Goal: Task Accomplishment & Management: Manage account settings

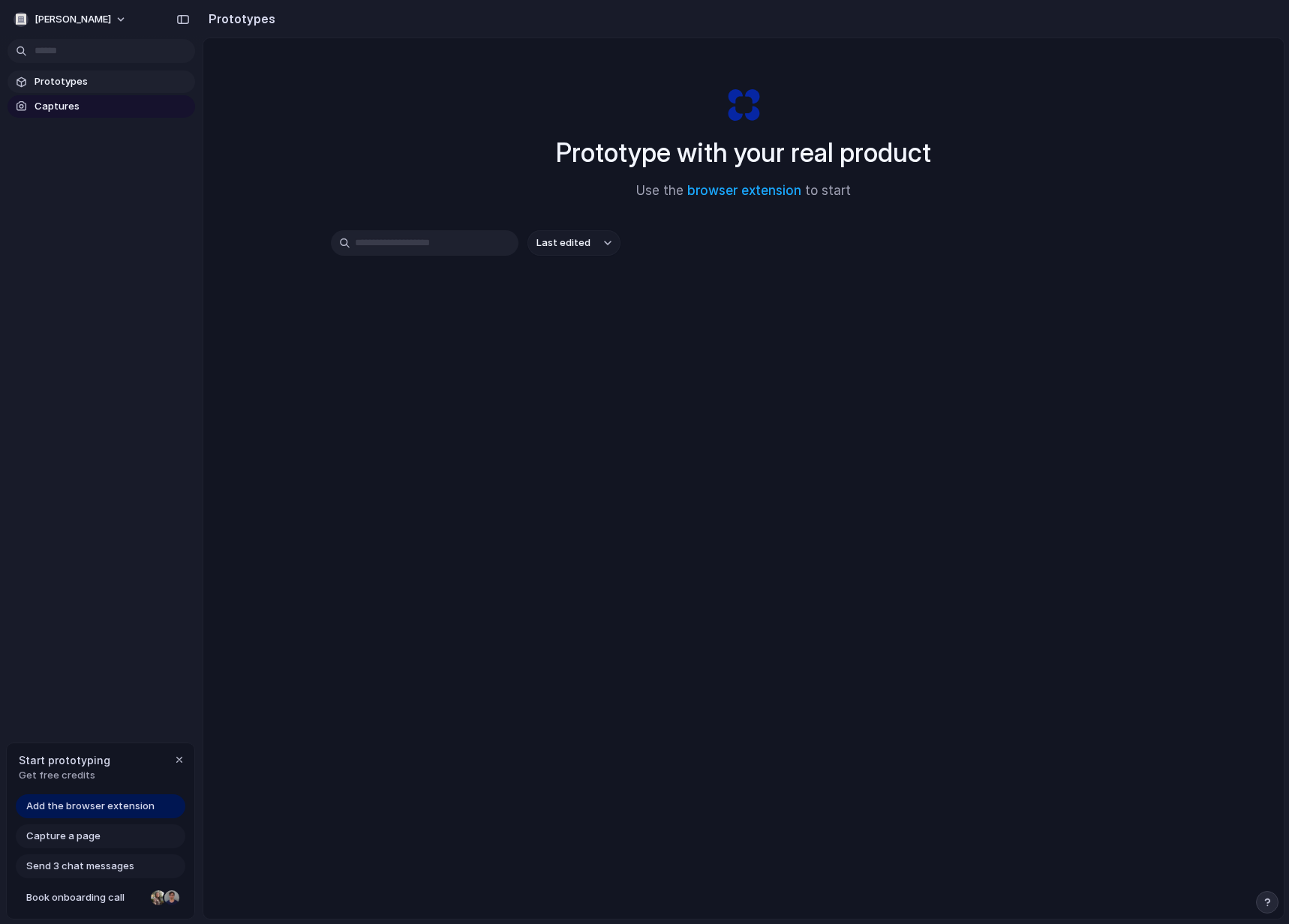
click at [161, 521] on div "mario-nunes Prototypes Captures Start prototyping Get free credits Add the brow…" at bounding box center [101, 462] width 203 height 924
click at [109, 868] on span "Send 3 chat messages" at bounding box center [80, 866] width 108 height 15
click at [102, 18] on button "mario-nunes" at bounding box center [71, 20] width 127 height 24
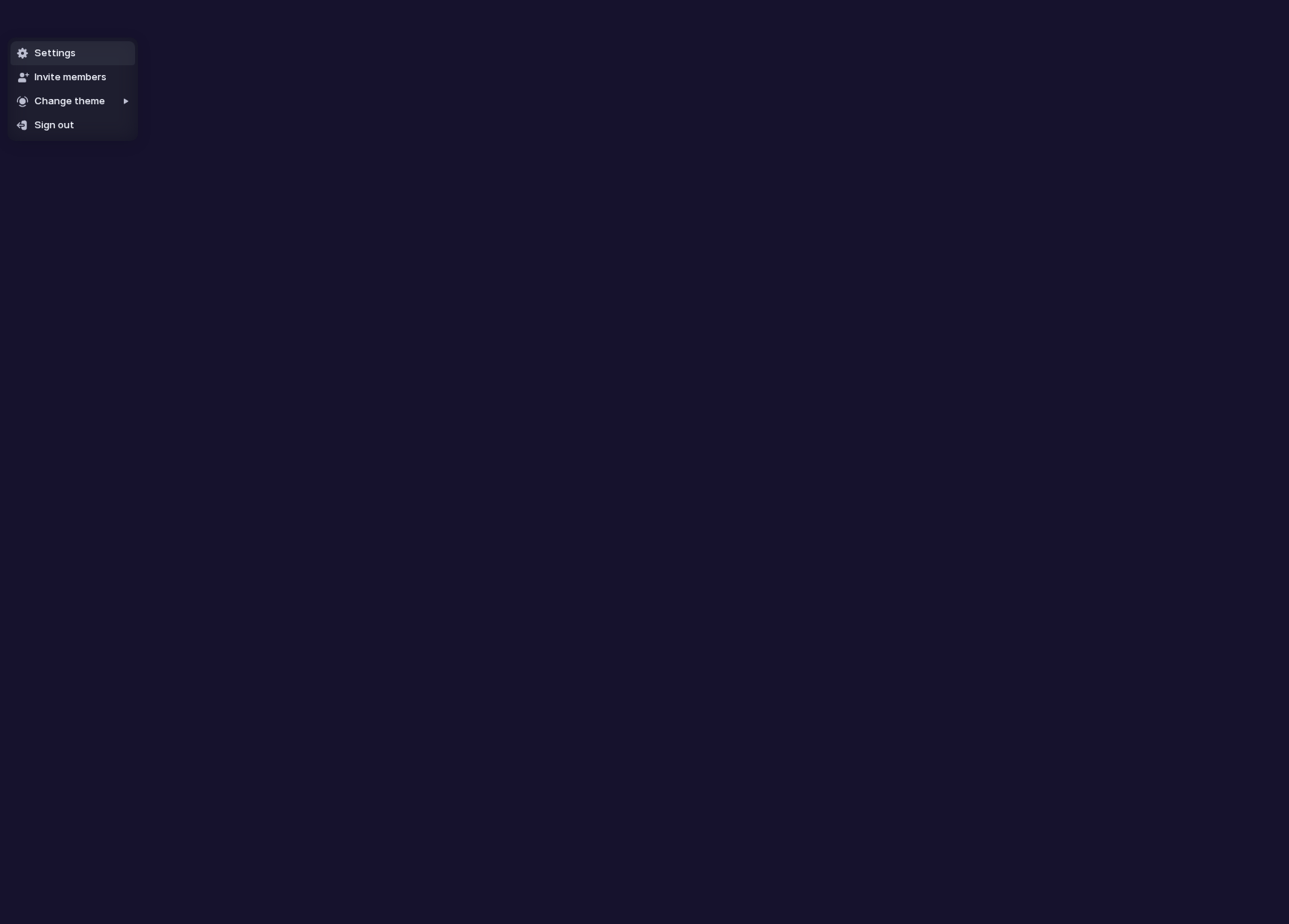
click at [106, 56] on li "Settings" at bounding box center [73, 53] width 125 height 24
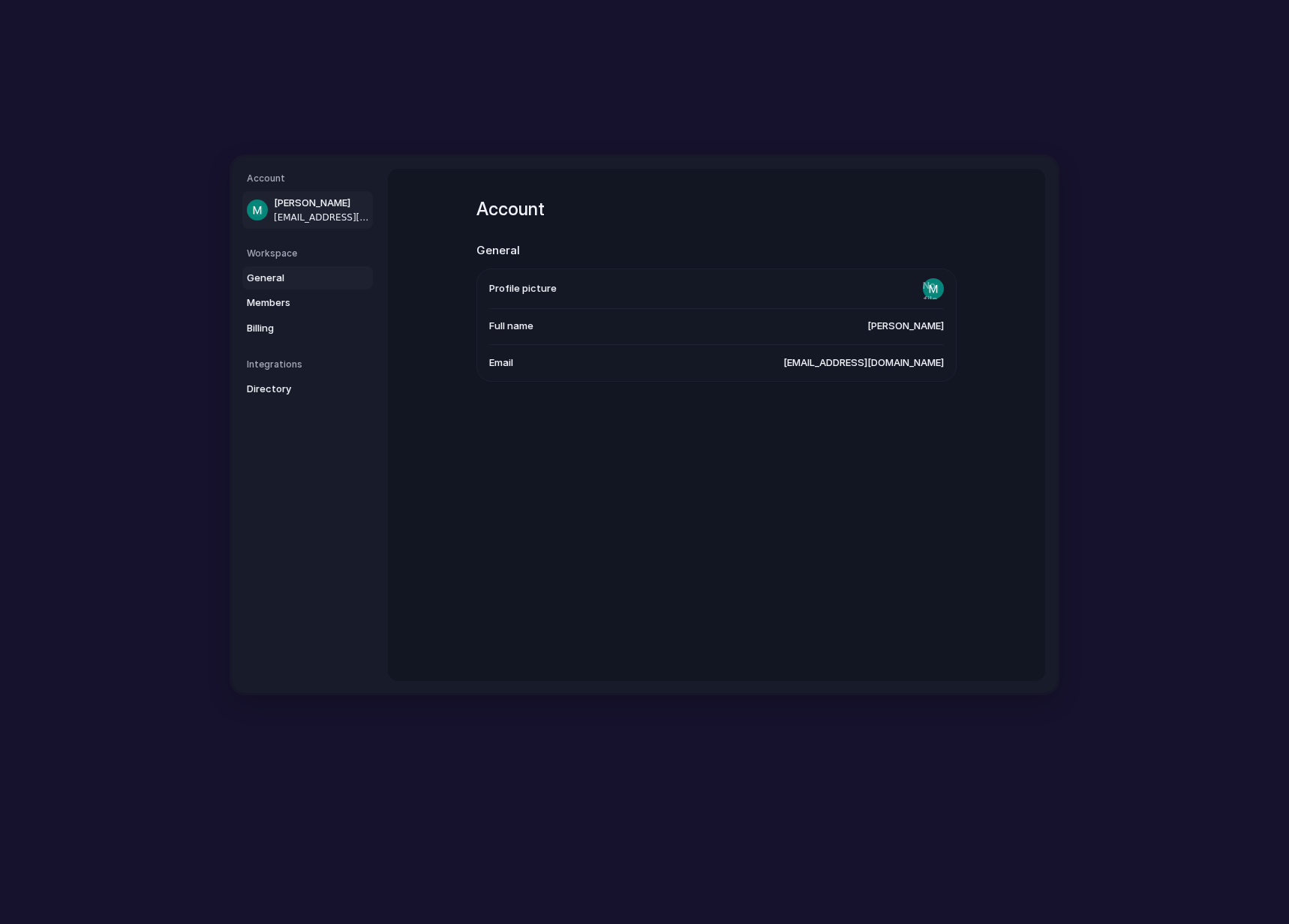
click at [296, 288] on div "General Members Billing" at bounding box center [310, 304] width 126 height 74
click at [298, 281] on span "General" at bounding box center [295, 278] width 96 height 15
click at [289, 333] on span "Billing" at bounding box center [295, 328] width 96 height 15
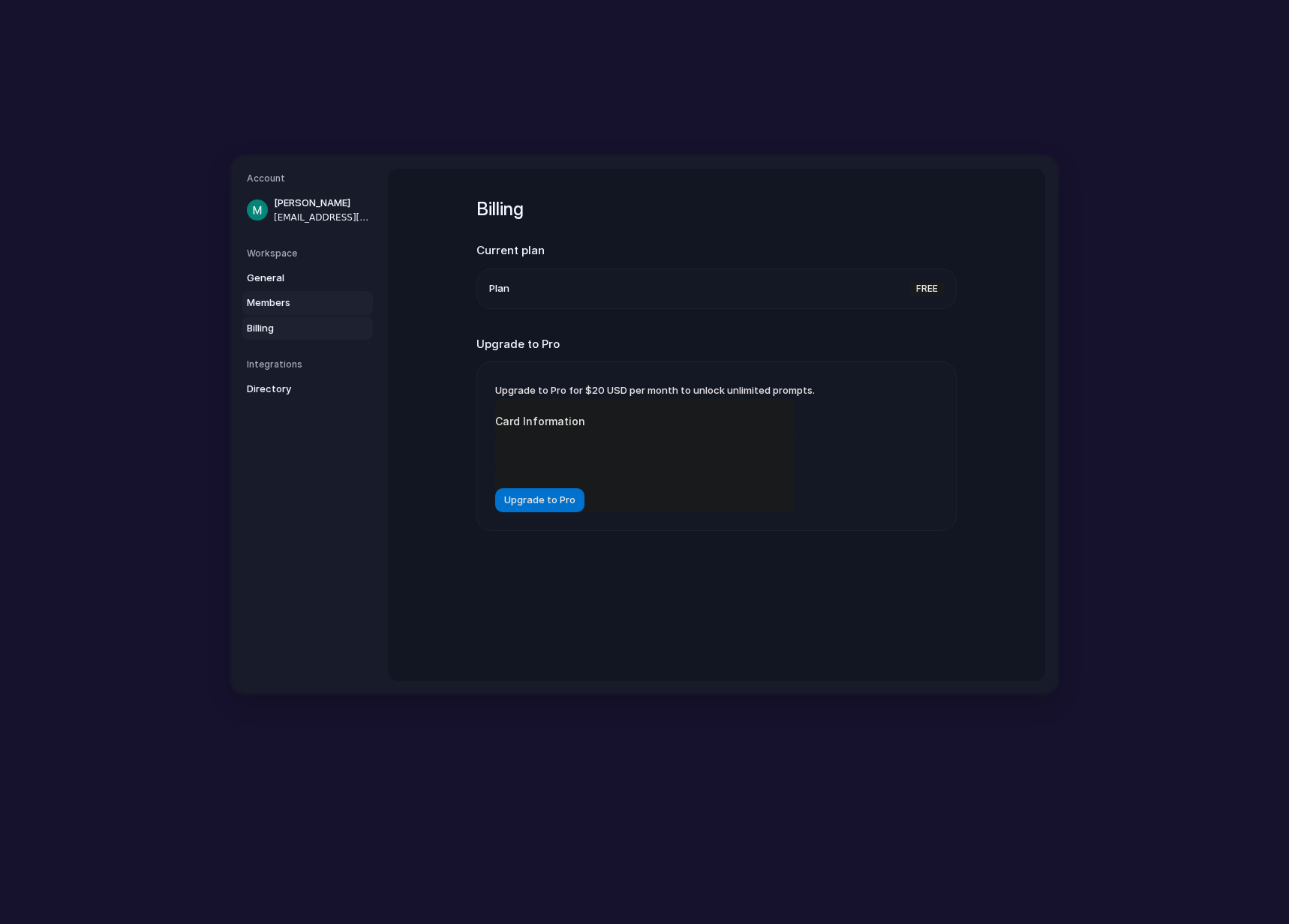
click at [309, 313] on link "Members" at bounding box center [307, 303] width 131 height 24
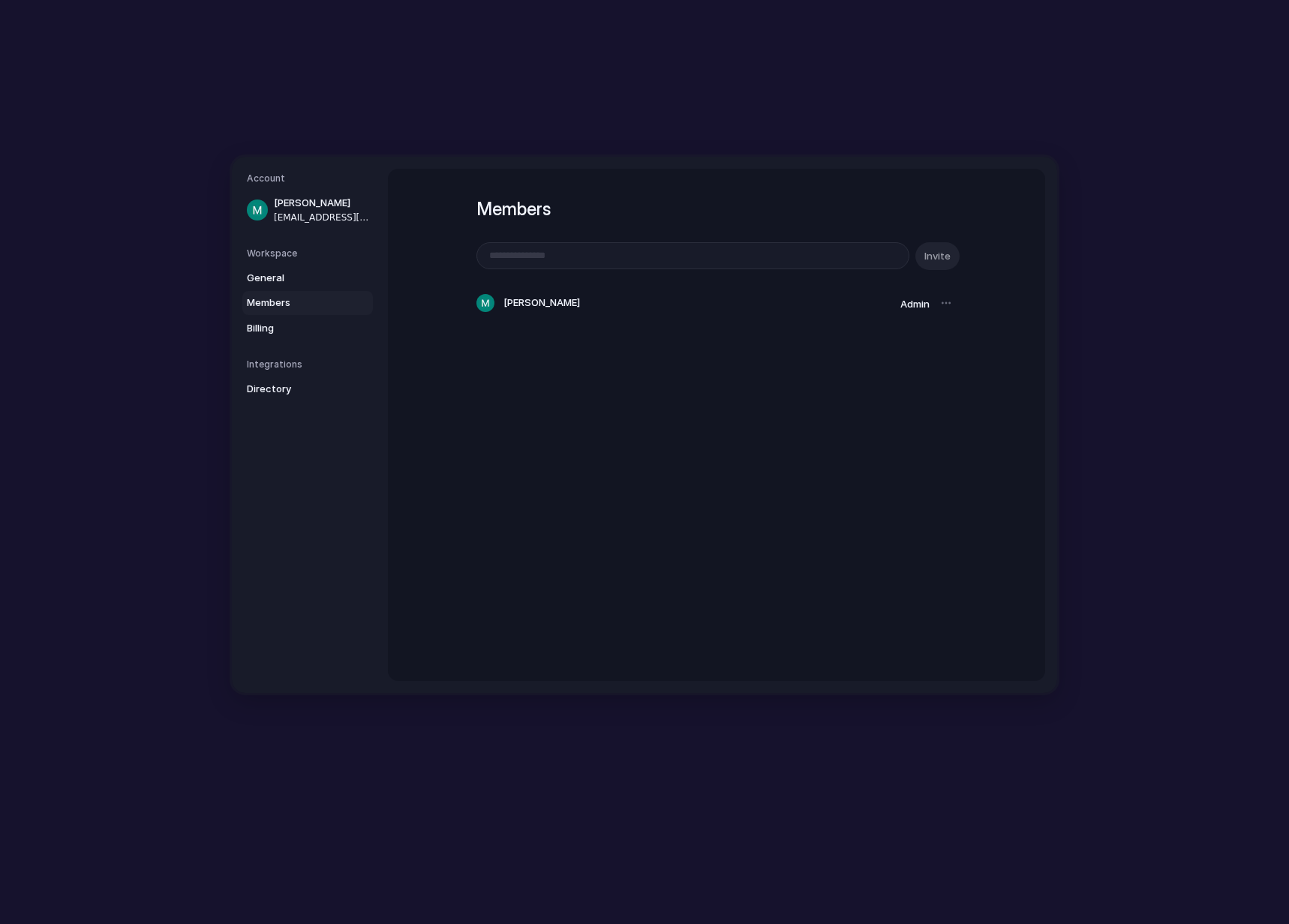
click at [293, 375] on div "Integrations Directory" at bounding box center [310, 379] width 126 height 43
click at [298, 378] on link "Directory" at bounding box center [307, 389] width 131 height 24
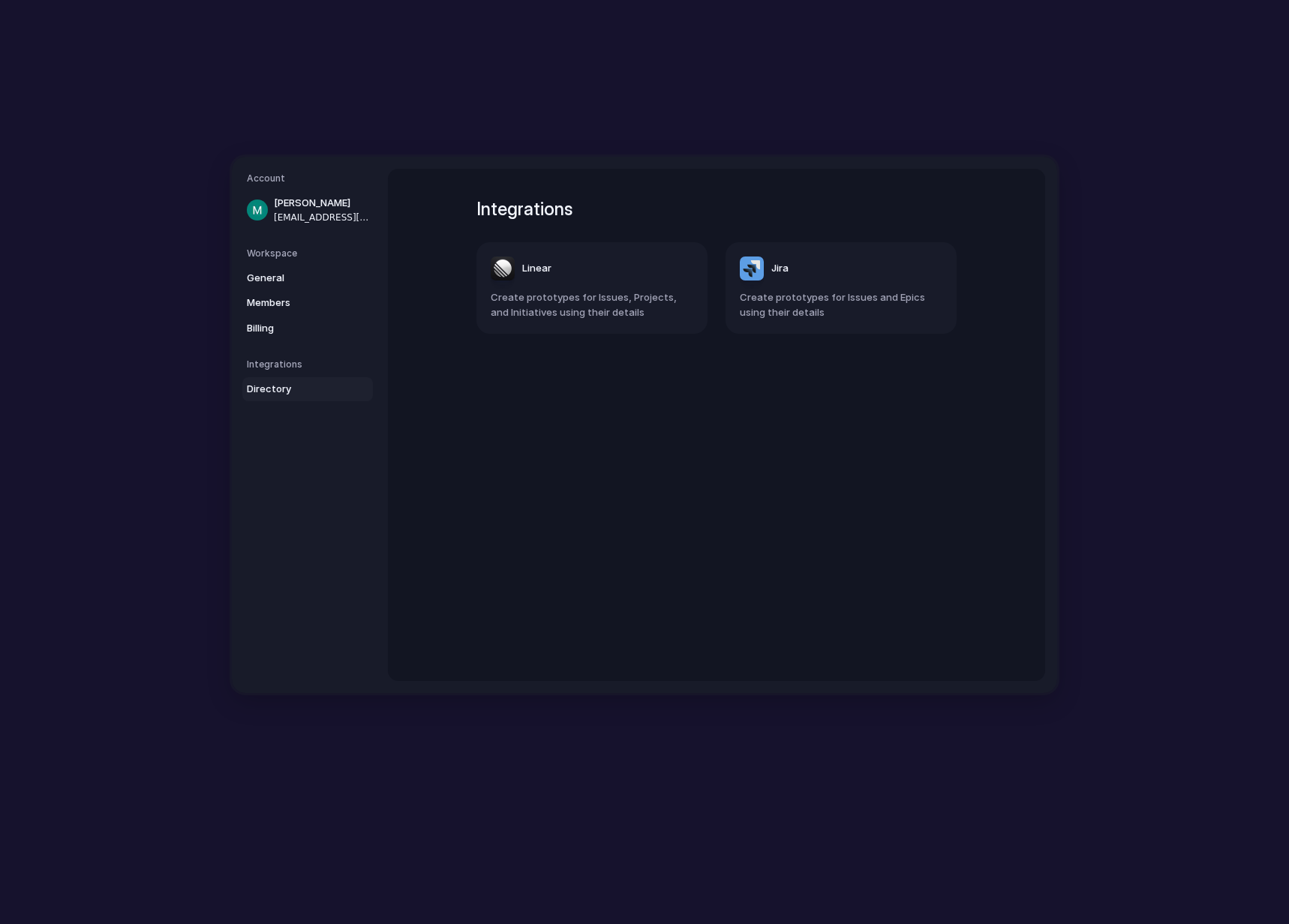
click at [298, 382] on span "Directory" at bounding box center [295, 389] width 96 height 15
click at [322, 277] on span "General" at bounding box center [295, 278] width 96 height 15
